Goal: Task Accomplishment & Management: Use online tool/utility

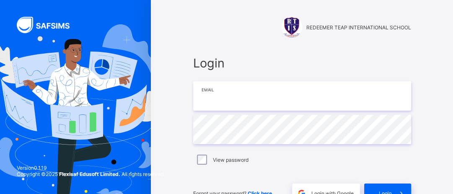
click at [229, 95] on input "email" at bounding box center [302, 95] width 218 height 29
type input "*"
type input "**********"
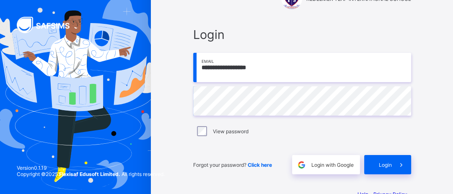
scroll to position [31, 0]
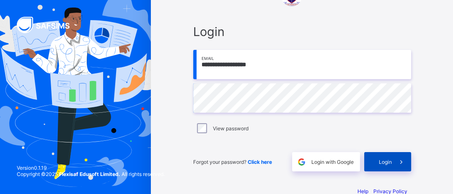
click at [394, 158] on div "Login" at bounding box center [387, 161] width 47 height 19
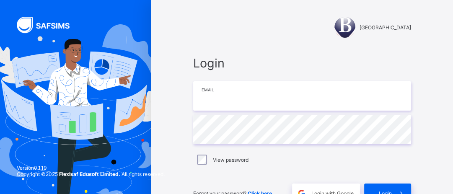
click at [219, 107] on input "email" at bounding box center [302, 95] width 218 height 29
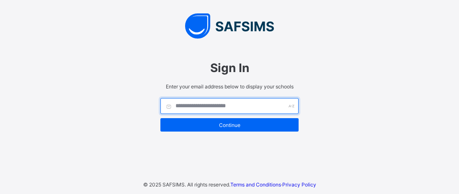
click at [272, 103] on input "text" at bounding box center [229, 106] width 138 height 16
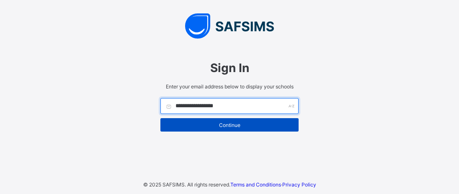
type input "**********"
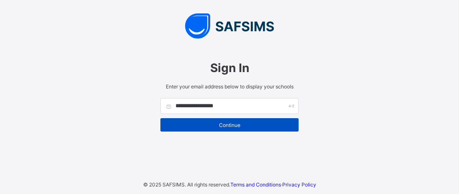
click at [257, 124] on span "Continue" at bounding box center [230, 125] width 126 height 6
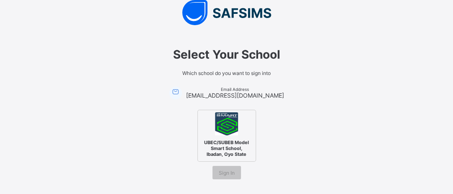
click at [238, 149] on span "UBEC/SUBEB Model Smart School, Ibadan, Oyo State" at bounding box center [226, 148] width 51 height 22
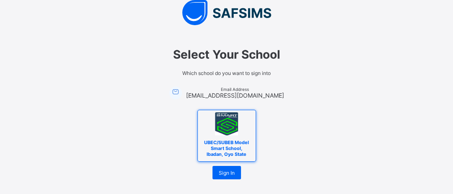
scroll to position [15, 0]
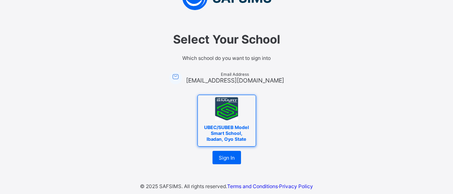
click at [232, 131] on span "UBEC/SUBEB Model Smart School, Ibadan, Oyo State" at bounding box center [226, 133] width 51 height 22
click at [231, 157] on span "Sign In" at bounding box center [227, 157] width 16 height 6
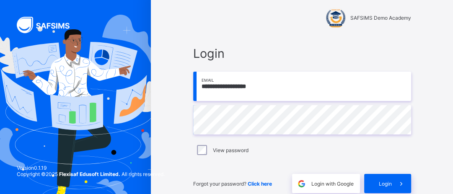
scroll to position [22, 0]
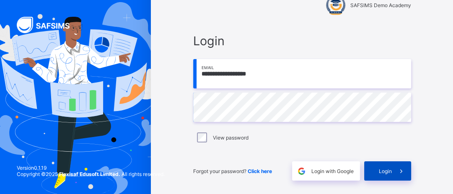
click at [399, 169] on span at bounding box center [400, 170] width 19 height 19
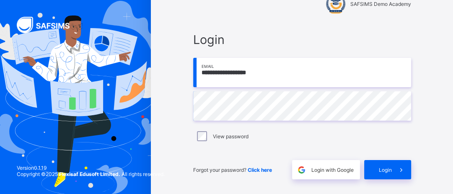
scroll to position [26, 0]
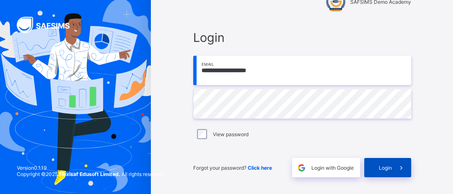
click at [391, 167] on span "Login" at bounding box center [384, 168] width 13 height 6
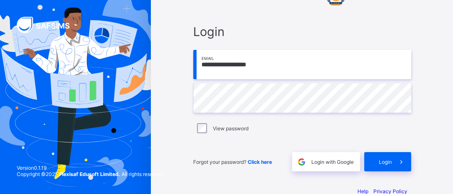
scroll to position [39, 0]
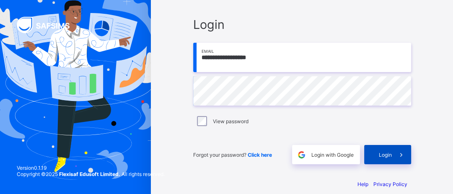
click at [378, 154] on div "Login" at bounding box center [387, 154] width 47 height 19
